Goal: Find contact information: Obtain details needed to contact an individual or organization

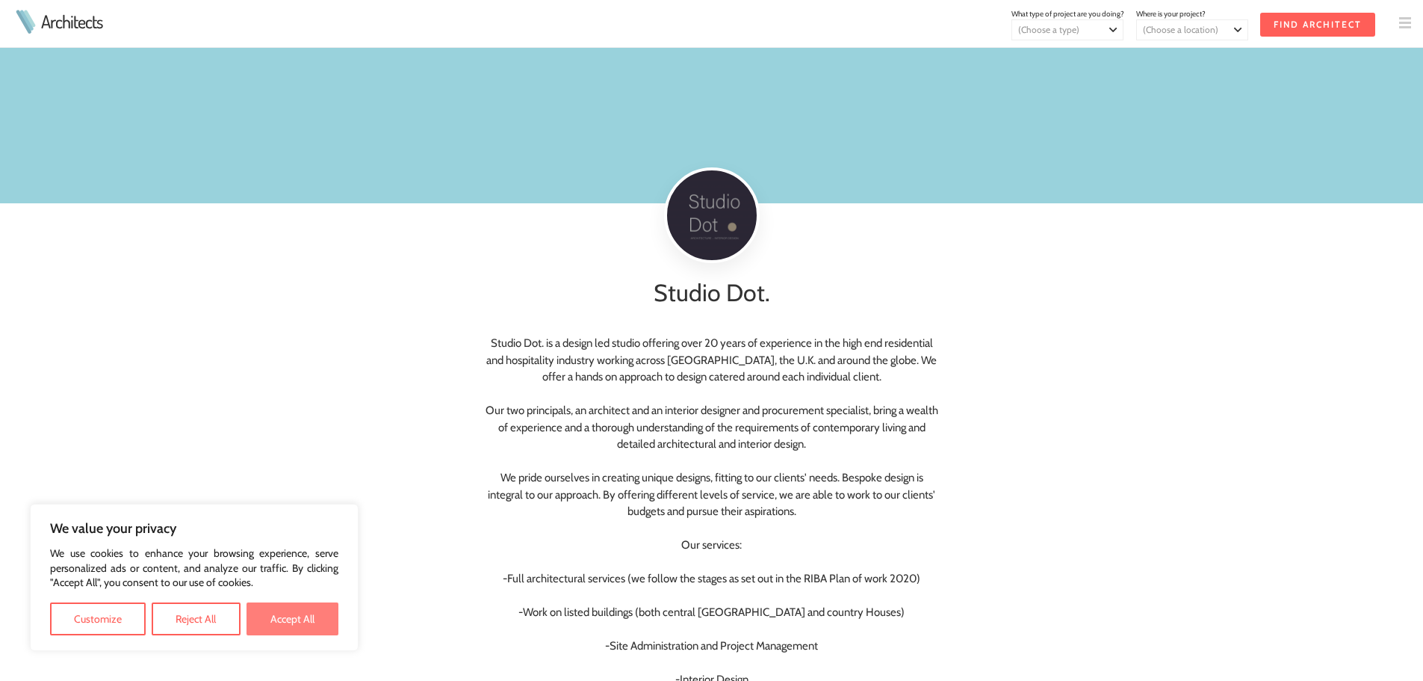
click at [282, 620] on button "Accept All" at bounding box center [293, 618] width 92 height 33
checkbox input "true"
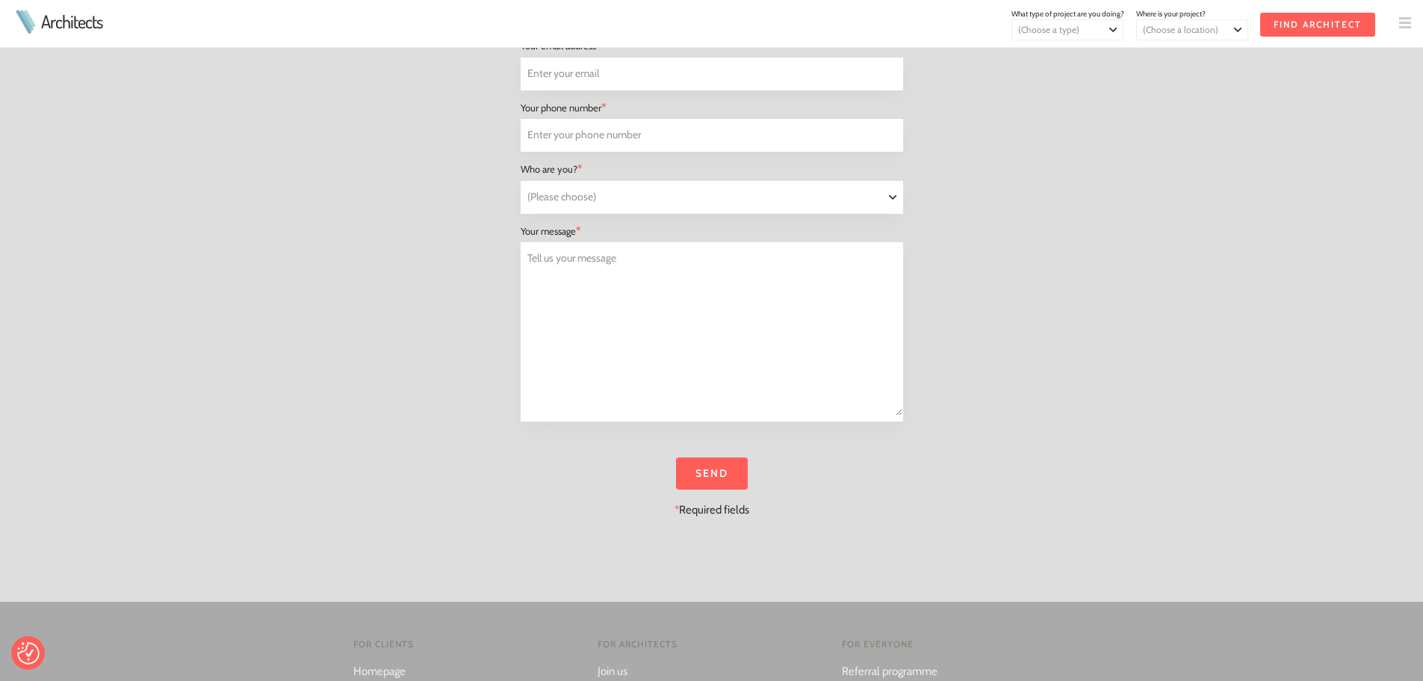
scroll to position [1644, 0]
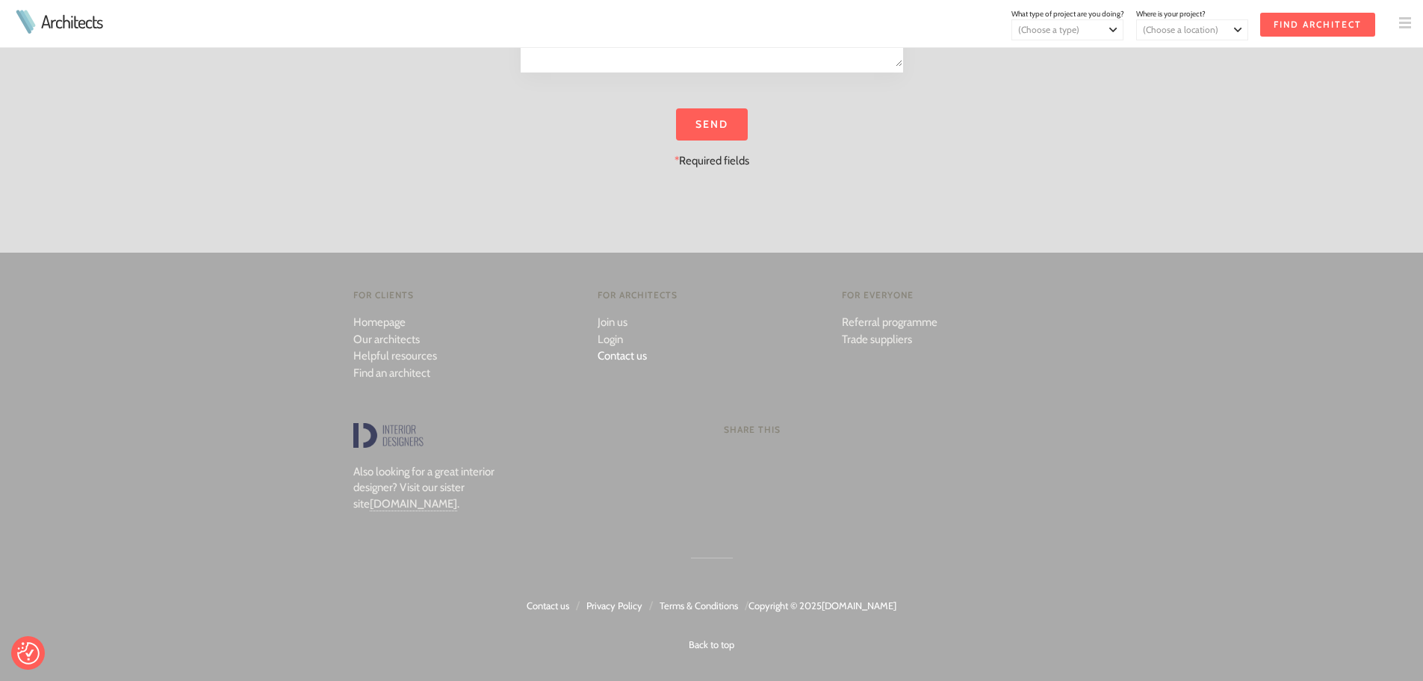
click at [630, 355] on link "Contact us" at bounding box center [622, 355] width 49 height 13
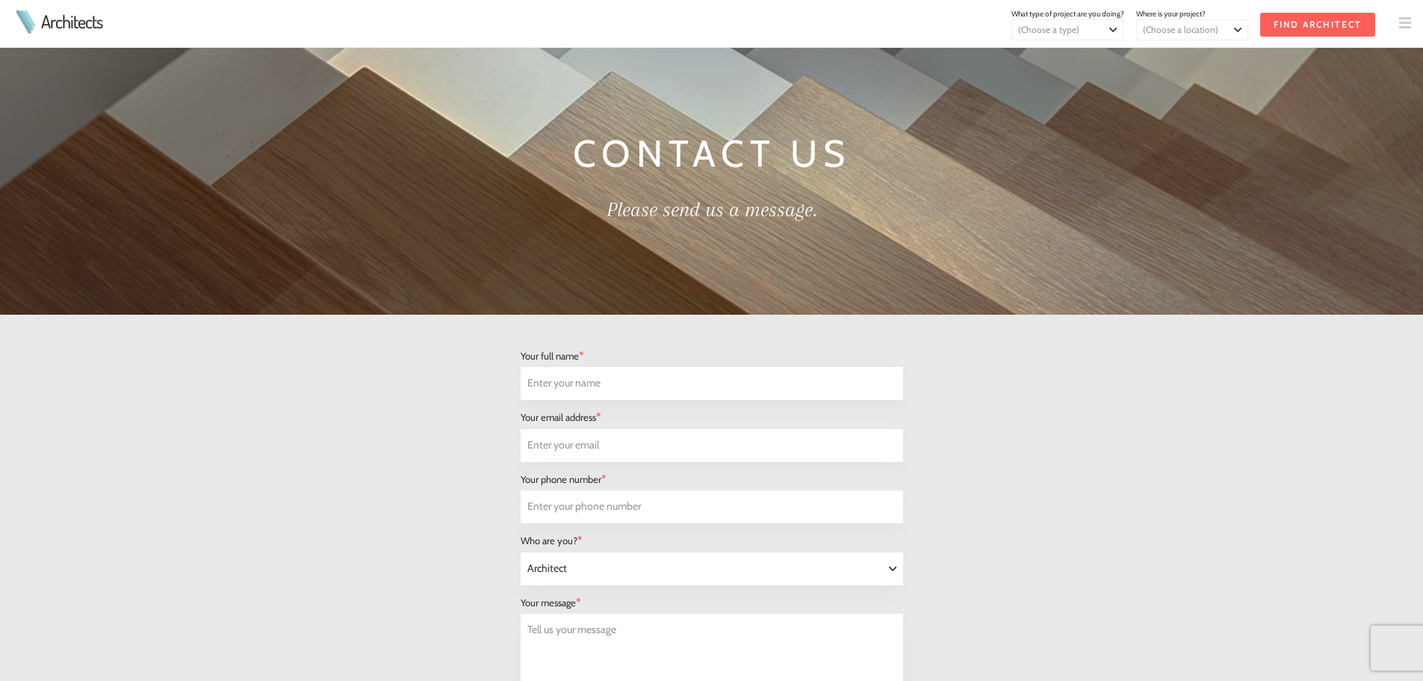
select select "Architect"
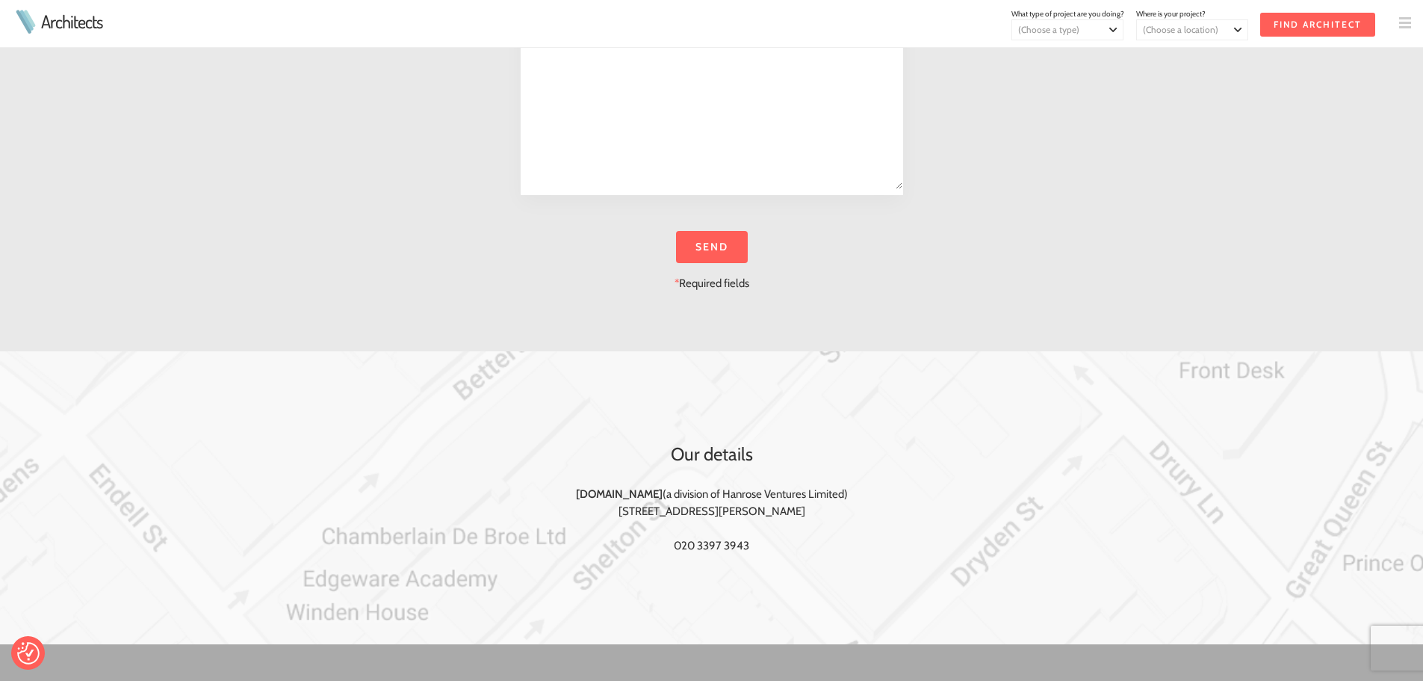
scroll to position [989, 0]
